Goal: Find specific page/section: Find specific page/section

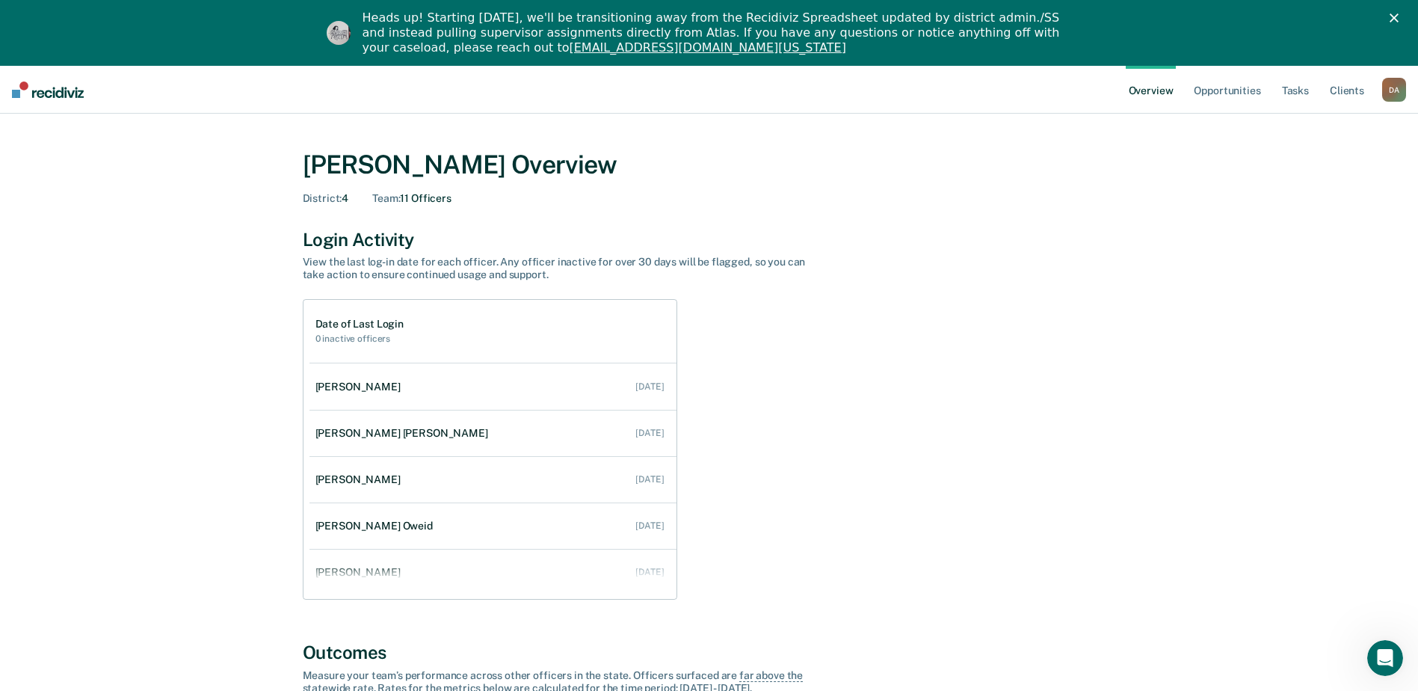
click at [1402, 87] on div "D A" at bounding box center [1394, 90] width 24 height 24
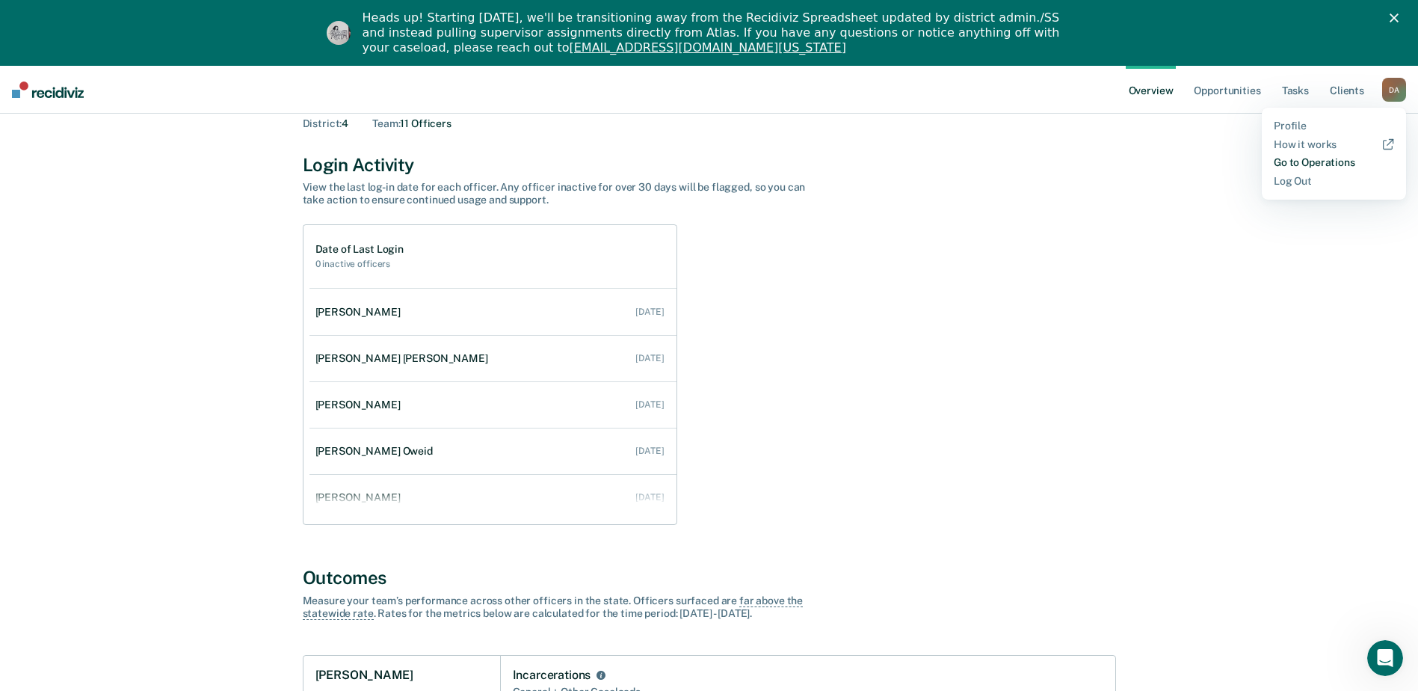
click at [1285, 163] on link "Go to Operations" at bounding box center [1333, 162] width 120 height 13
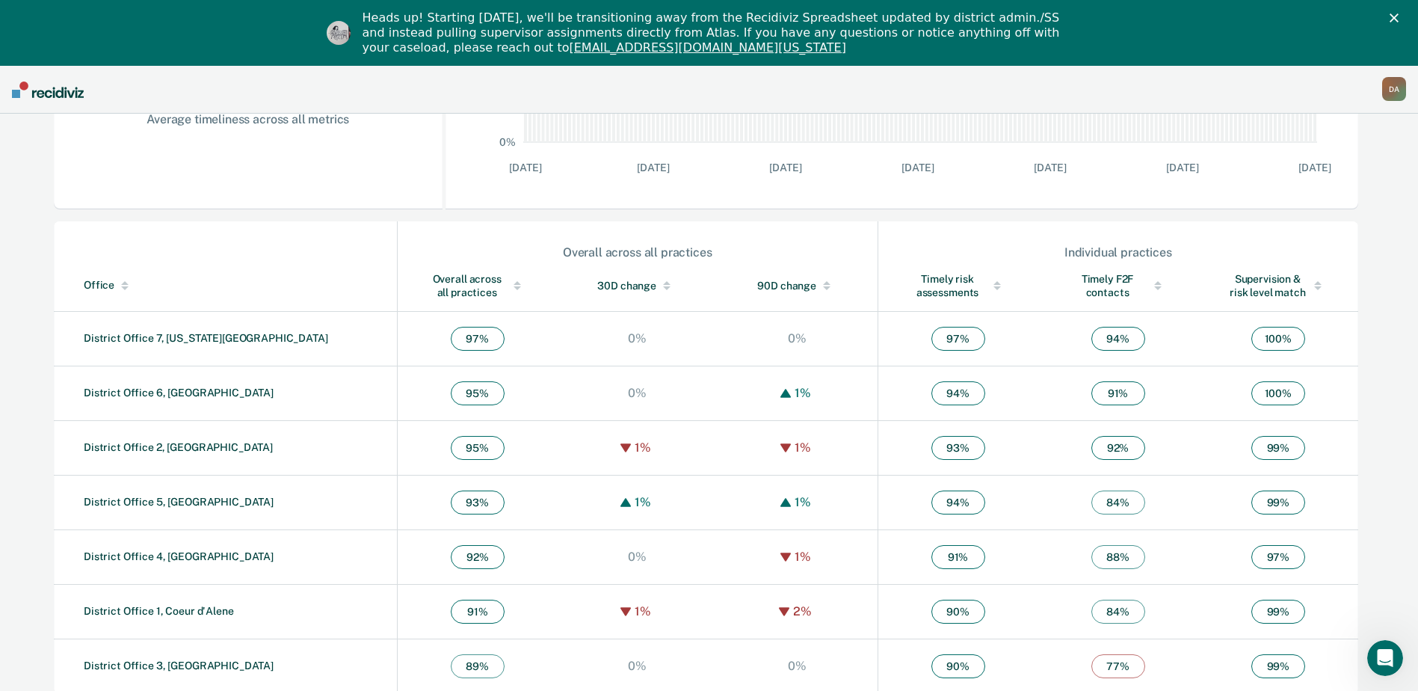
scroll to position [418, 0]
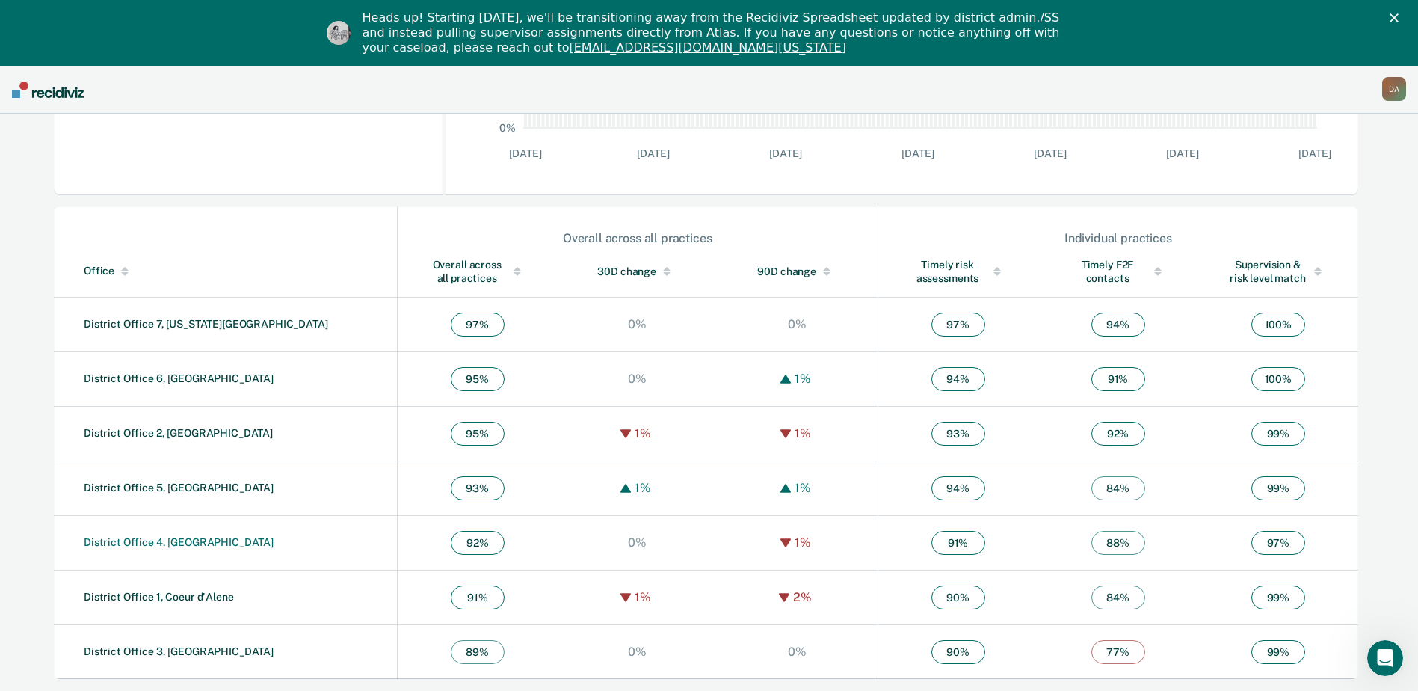
click at [106, 544] on link "District Office 4, [GEOGRAPHIC_DATA]" at bounding box center [179, 542] width 190 height 12
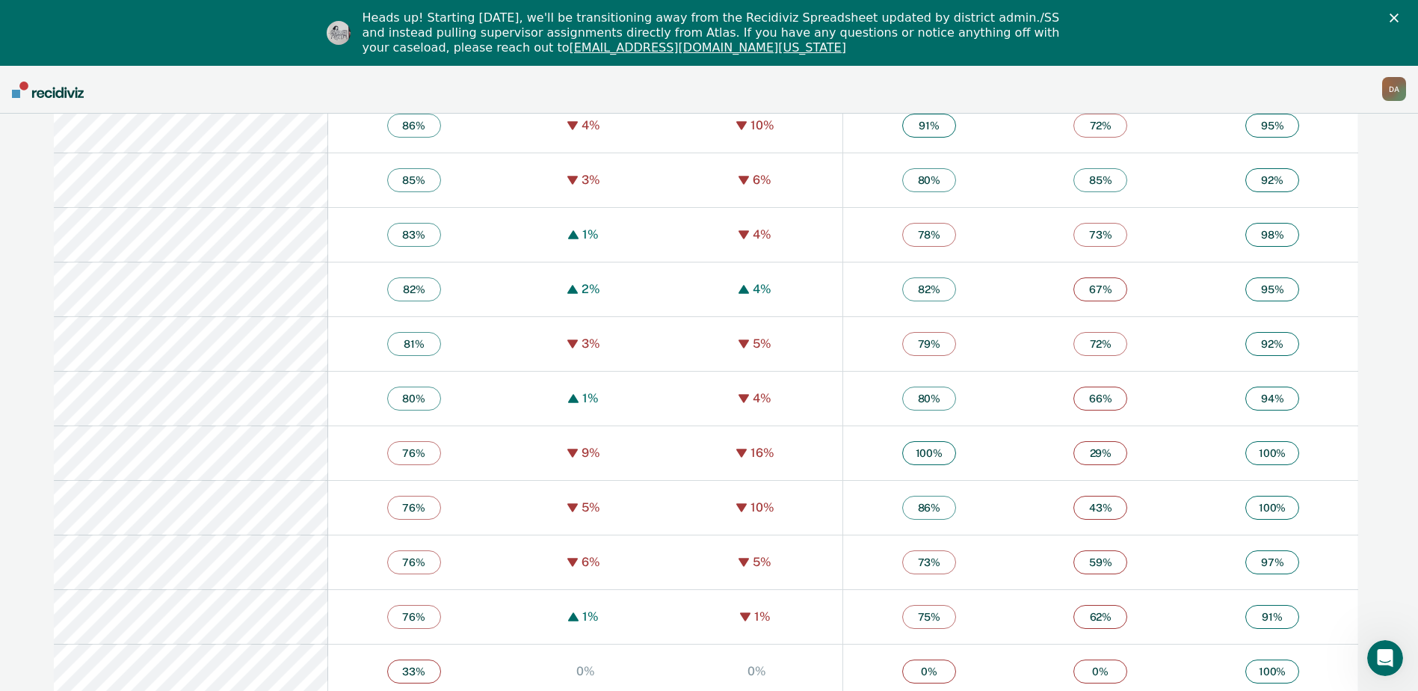
scroll to position [3582, 0]
